Goal: Navigation & Orientation: Find specific page/section

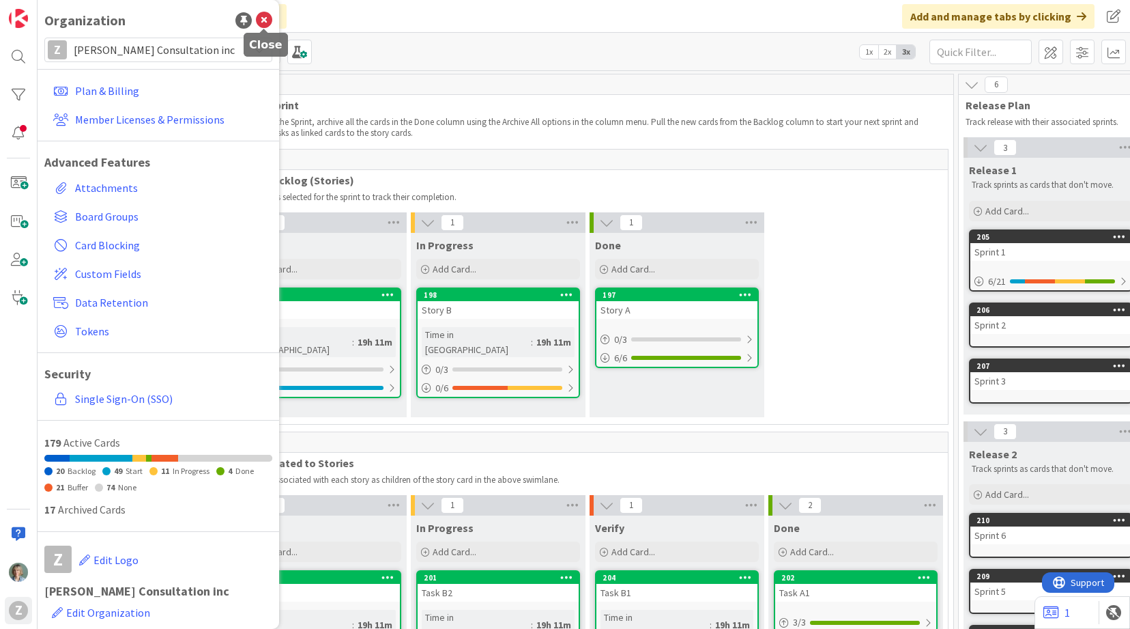
click at [263, 18] on icon at bounding box center [264, 20] width 16 height 16
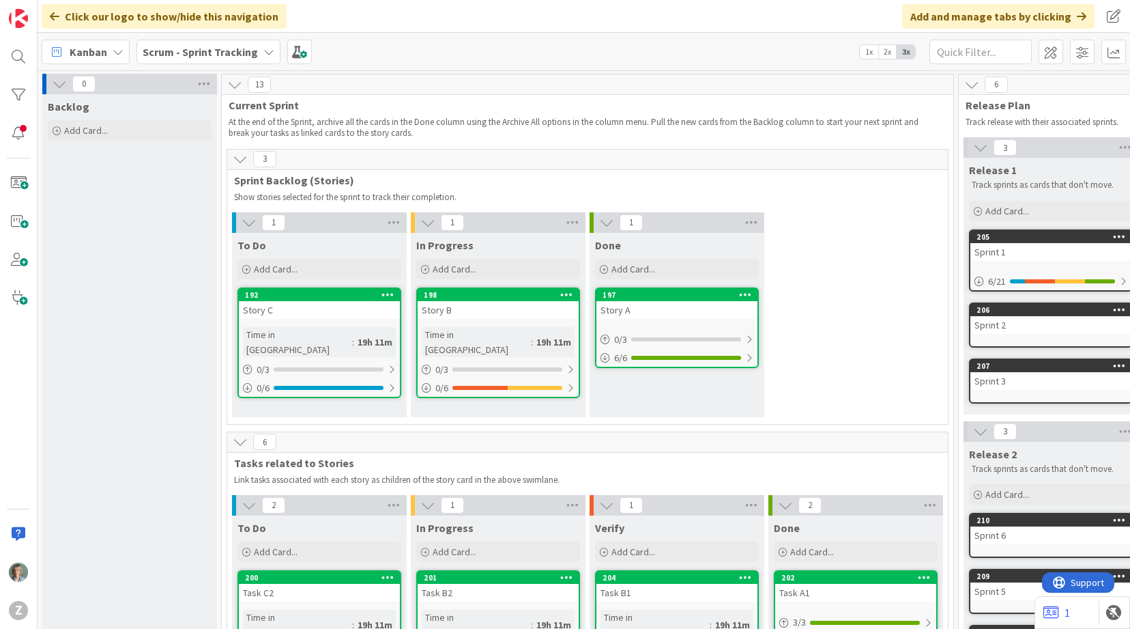
click at [493, 33] on div "Kanban Scrum - Sprint Tracking 1x 2x 3x" at bounding box center [584, 52] width 1093 height 38
click at [266, 49] on icon at bounding box center [268, 51] width 11 height 11
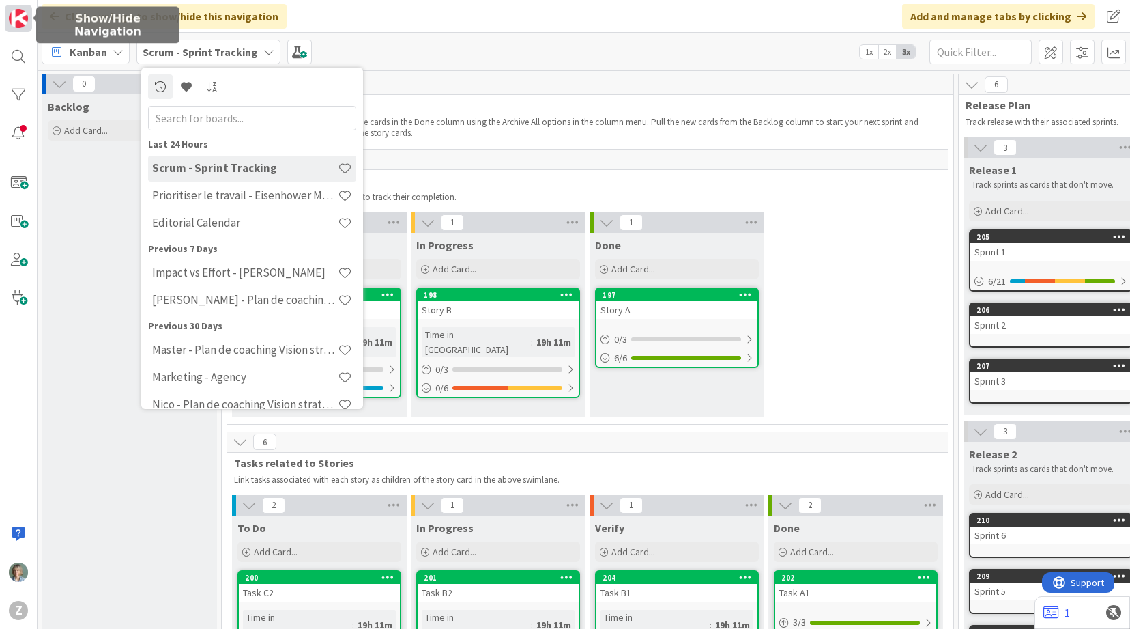
click at [21, 24] on img at bounding box center [18, 18] width 19 height 19
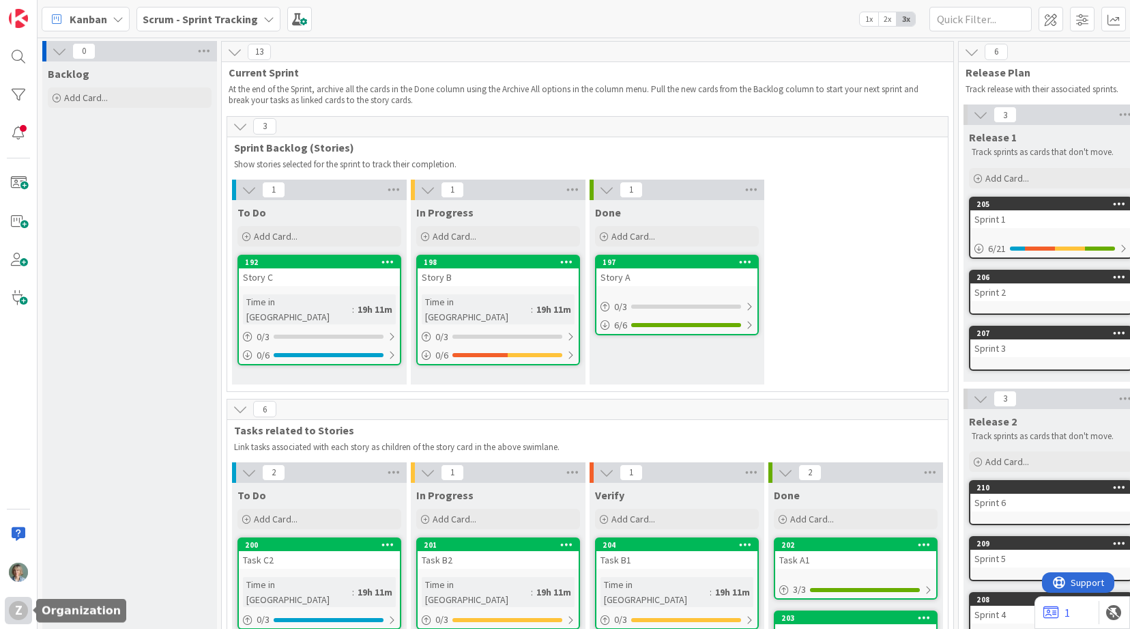
click at [18, 612] on div "Z" at bounding box center [18, 610] width 19 height 19
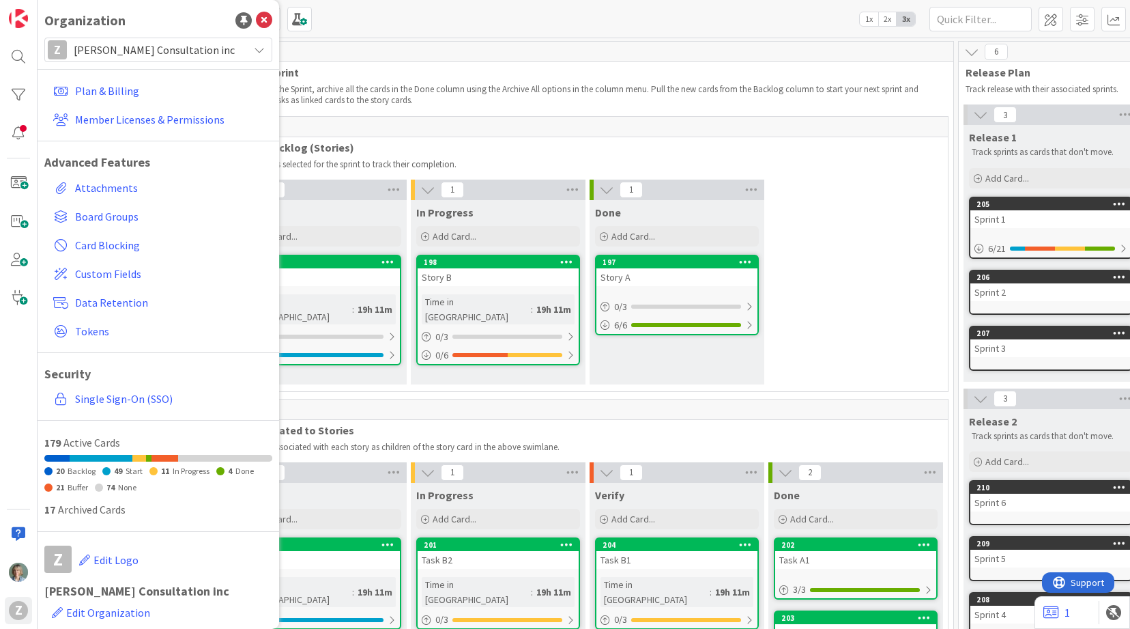
click at [235, 47] on span "[PERSON_NAME] Consultation inc" at bounding box center [158, 49] width 168 height 19
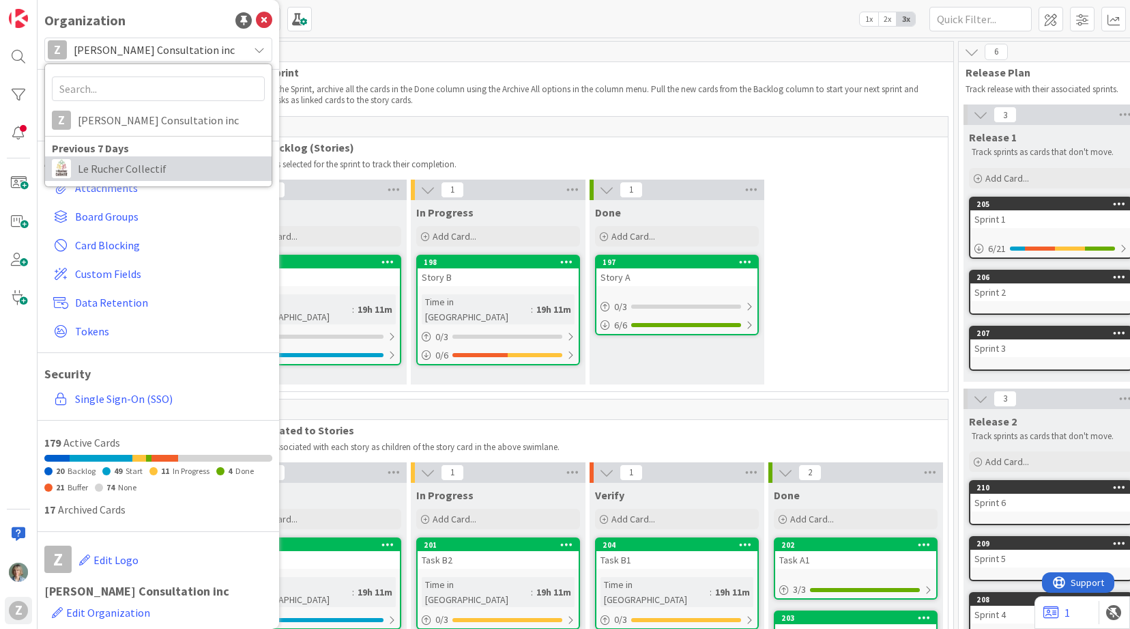
click at [126, 164] on span "Le Rucher Collectif" at bounding box center [171, 168] width 187 height 20
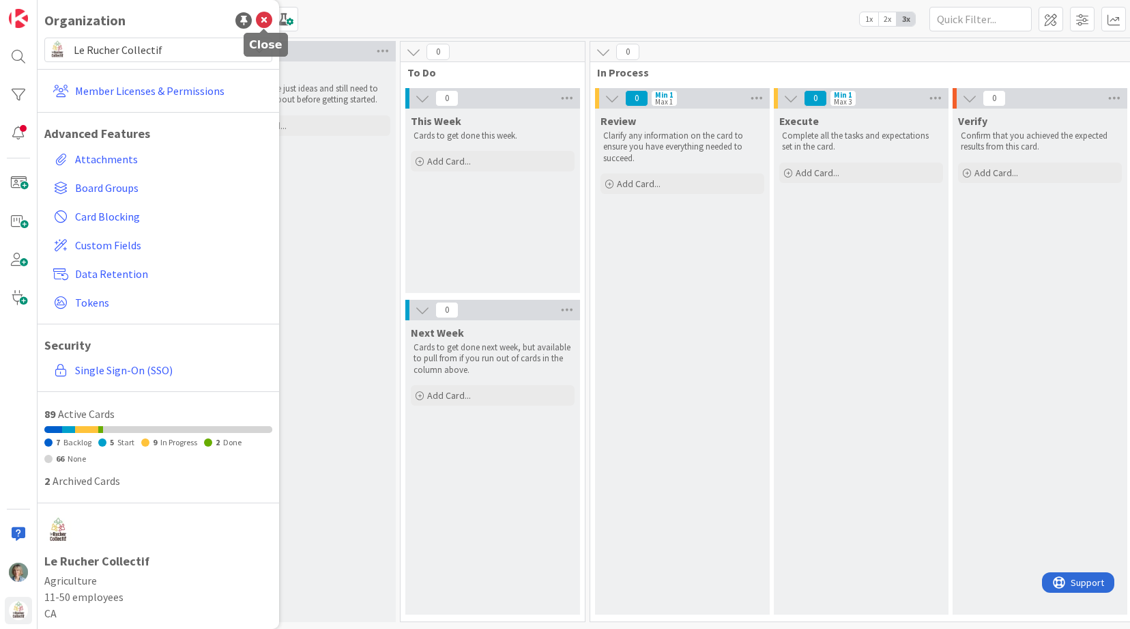
click at [261, 20] on icon at bounding box center [264, 20] width 16 height 16
